Goal: Information Seeking & Learning: Learn about a topic

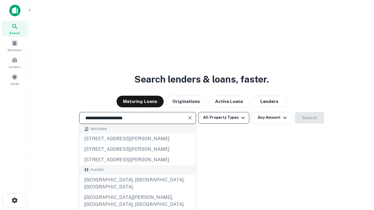
click at [137, 192] on div "[GEOGRAPHIC_DATA], [GEOGRAPHIC_DATA], [GEOGRAPHIC_DATA]" at bounding box center [137, 184] width 116 height 18
type input "**********"
click at [224, 118] on button "All Property Types" at bounding box center [223, 118] width 51 height 12
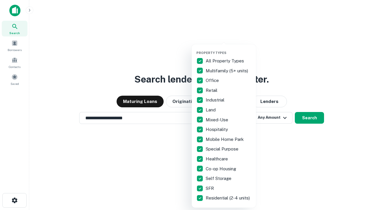
click at [228, 49] on button "button" at bounding box center [228, 49] width 64 height 0
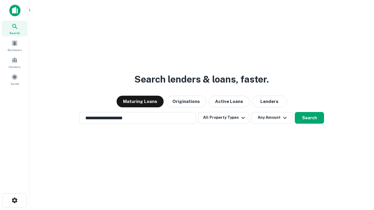
scroll to position [4, 70]
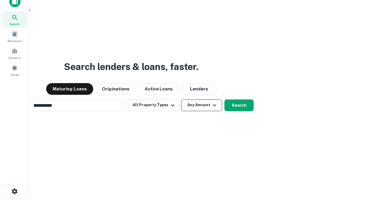
click at [181, 100] on button "Any Amount" at bounding box center [201, 106] width 41 height 12
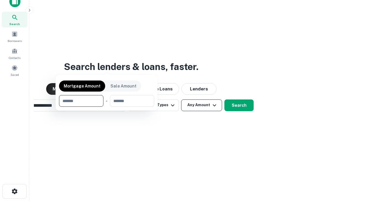
scroll to position [9, 0]
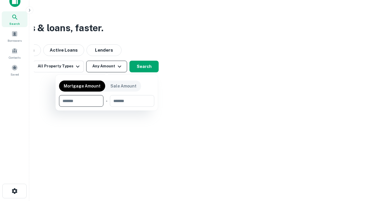
type input "*******"
click at [107, 107] on button "button" at bounding box center [106, 107] width 95 height 0
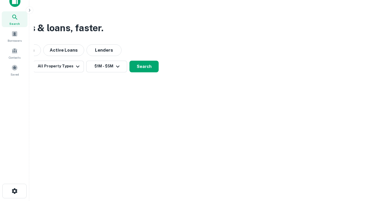
scroll to position [9, 0]
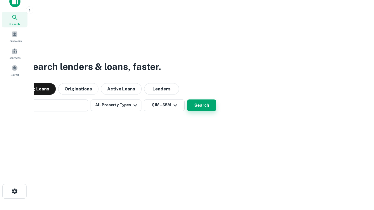
click at [187, 100] on button "Search" at bounding box center [201, 106] width 29 height 12
